Goal: Find specific page/section: Find specific page/section

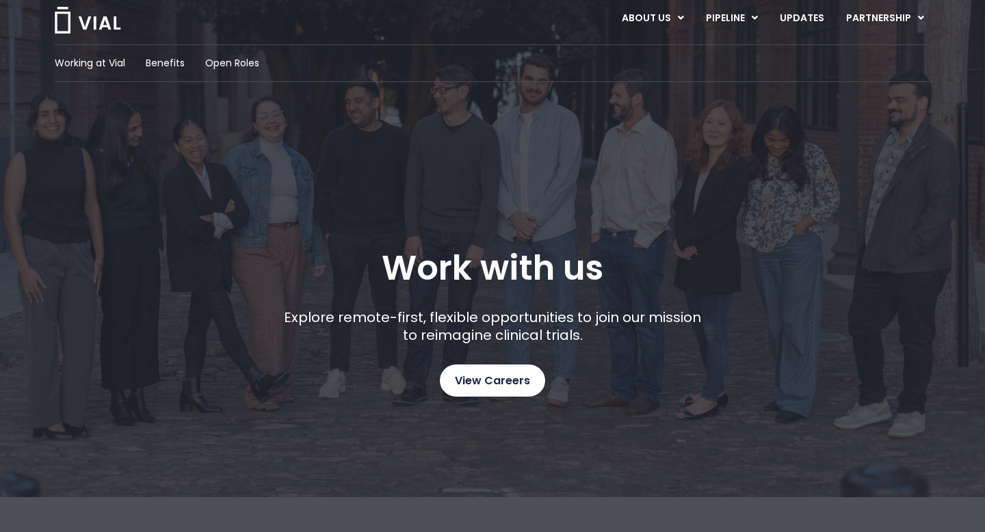
scroll to position [27, 0]
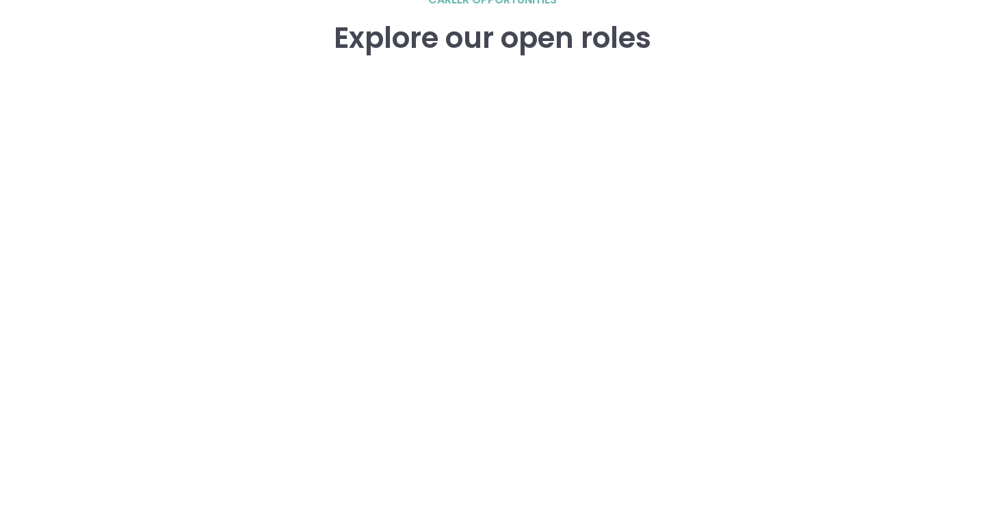
scroll to position [1975, 0]
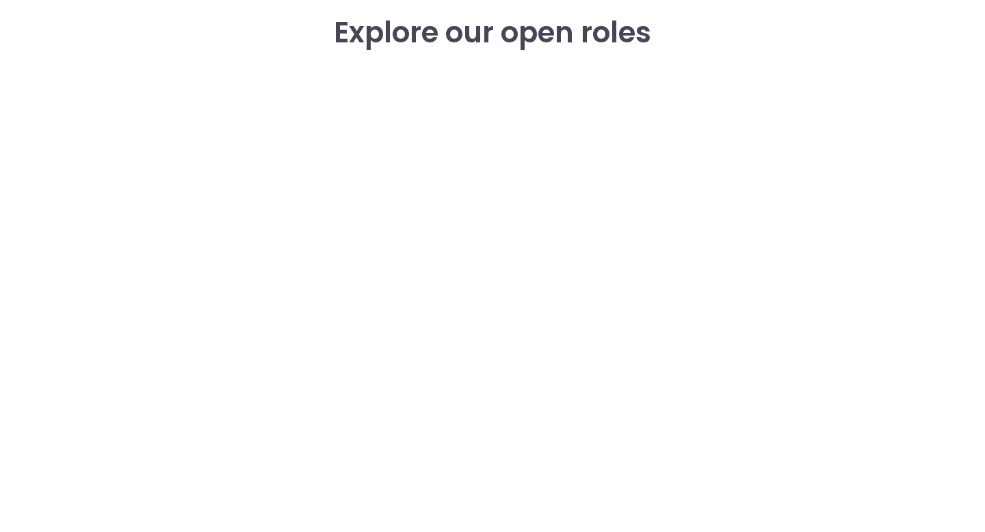
click at [120, 315] on div "career opportunities Explore our open roles" at bounding box center [493, 280] width 876 height 588
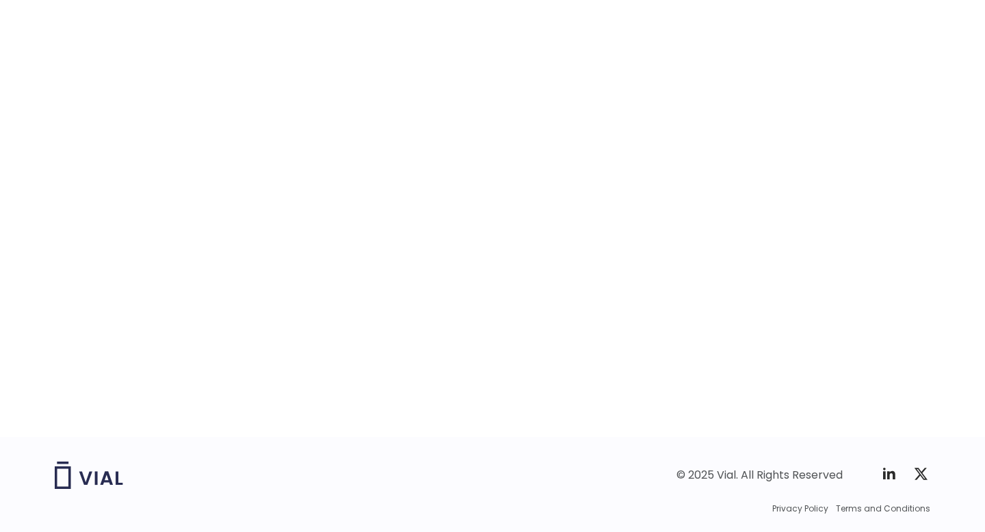
scroll to position [2139, 0]
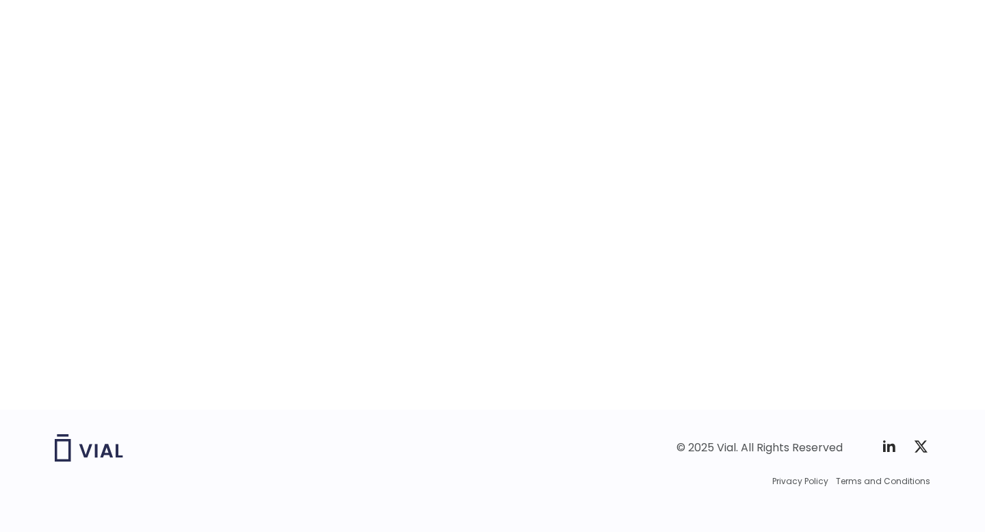
click at [972, 192] on div "career opportunities Explore our open roles" at bounding box center [492, 82] width 985 height 656
click at [141, 254] on div "career opportunities Explore our open roles" at bounding box center [493, 116] width 876 height 588
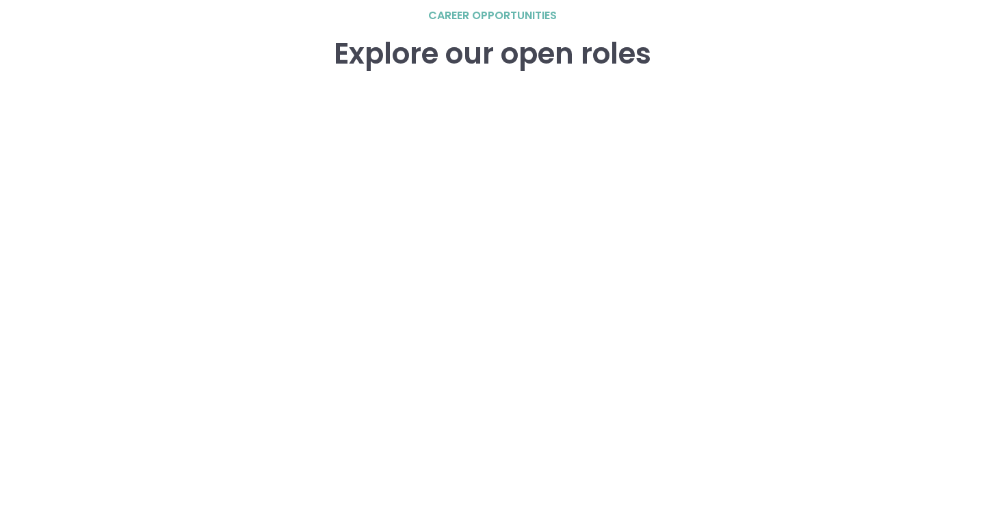
scroll to position [1948, 0]
